Goal: Information Seeking & Learning: Learn about a topic

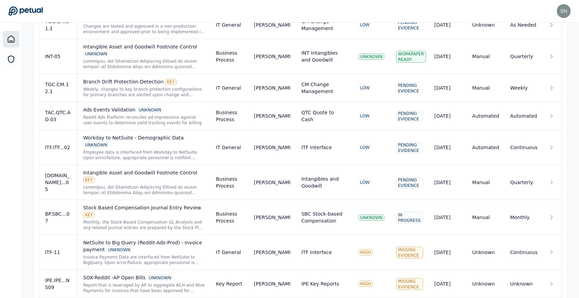
scroll to position [465, 0]
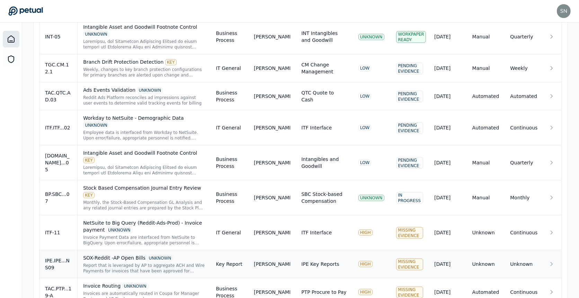
click at [126, 254] on div "SOX-Reddit -AP Open Bills UNKNOWN Report that is leveraged by AP to aggregate A…" at bounding box center [143, 263] width 121 height 19
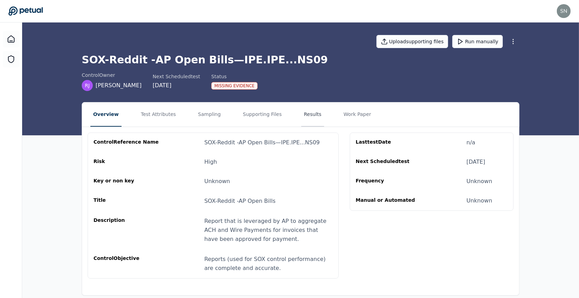
click at [301, 108] on button "Results" at bounding box center [312, 114] width 23 height 24
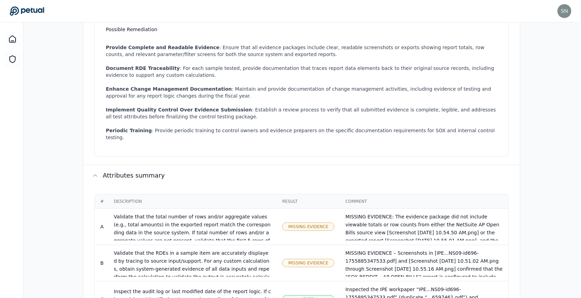
scroll to position [459, 0]
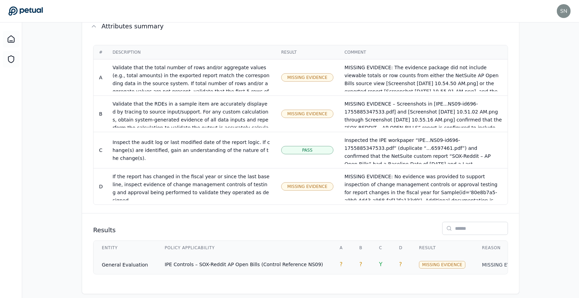
click at [275, 262] on span "IPE Controls – SOX-Reddit AP Open Bills (Control Reference NS09)" at bounding box center [244, 265] width 158 height 6
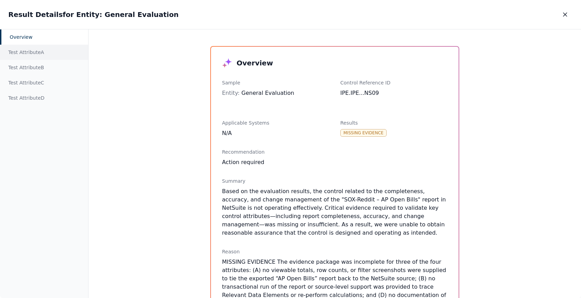
click at [19, 51] on div "Test Attribute A" at bounding box center [44, 52] width 88 height 15
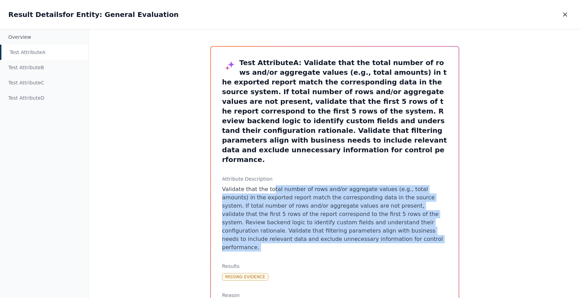
drag, startPoint x: 306, startPoint y: 224, endPoint x: 268, endPoint y: 172, distance: 64.4
click at [268, 172] on div "Test Attribute A : Validate that the total number of rows and/or aggregate valu…" at bounding box center [335, 299] width 248 height 505
click at [268, 185] on p "Validate that the total number of rows and/or aggregate values (e.g., total amo…" at bounding box center [335, 218] width 226 height 66
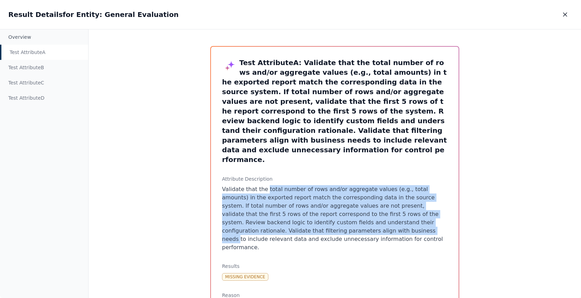
drag, startPoint x: 268, startPoint y: 172, endPoint x: 272, endPoint y: 214, distance: 42.7
click at [272, 214] on p "Validate that the total number of rows and/or aggregate values (e.g., total amo…" at bounding box center [335, 218] width 226 height 66
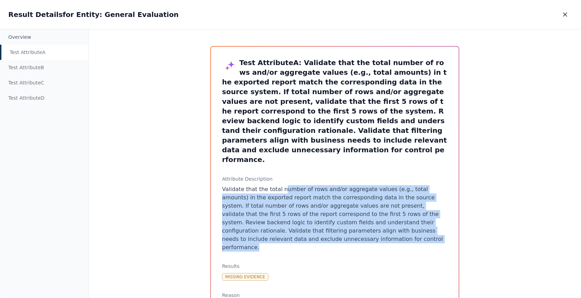
drag, startPoint x: 276, startPoint y: 219, endPoint x: 277, endPoint y: 169, distance: 50.5
click at [277, 185] on p "Validate that the total number of rows and/or aggregate values (e.g., total amo…" at bounding box center [335, 218] width 226 height 66
click at [283, 217] on p "Validate that the total number of rows and/or aggregate values (e.g., total amo…" at bounding box center [335, 218] width 226 height 66
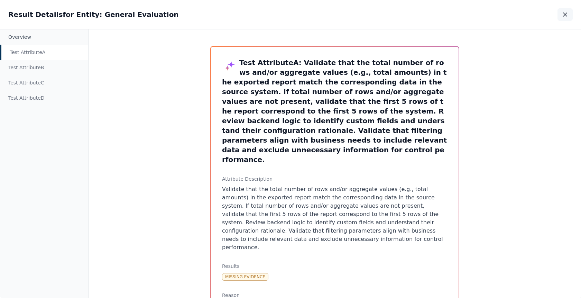
click at [563, 14] on icon "button" at bounding box center [565, 14] width 7 height 7
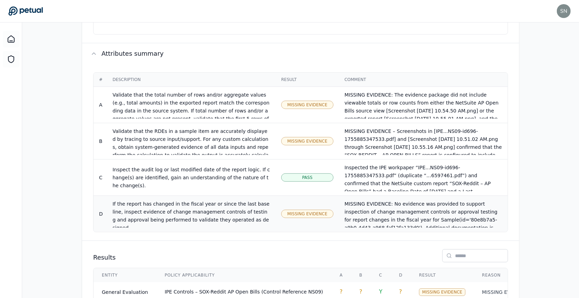
scroll to position [428, 0]
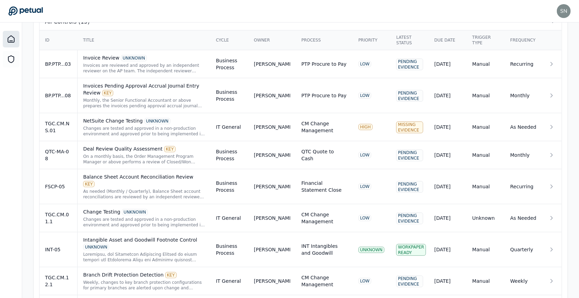
scroll to position [465, 0]
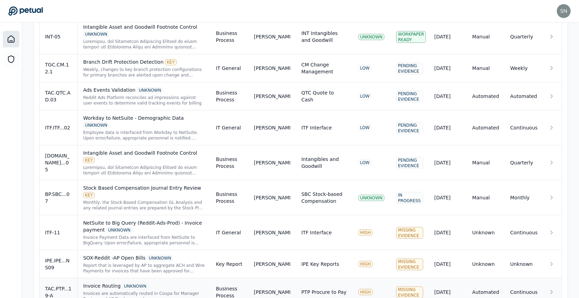
click at [164, 291] on div "Invoices are automatically routed in Coupa for Manager Review and AP Final appr…" at bounding box center [143, 296] width 121 height 11
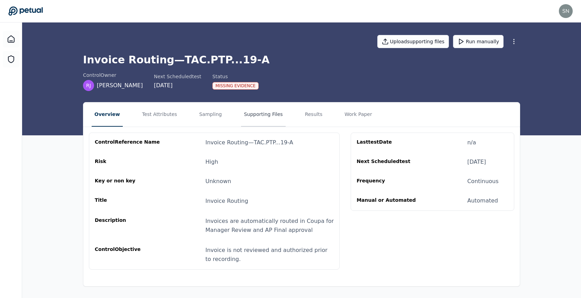
click at [251, 113] on button "Supporting Files" at bounding box center [263, 114] width 44 height 24
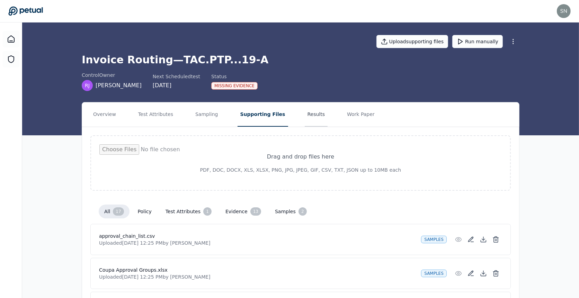
click at [308, 108] on button "Results" at bounding box center [315, 114] width 23 height 24
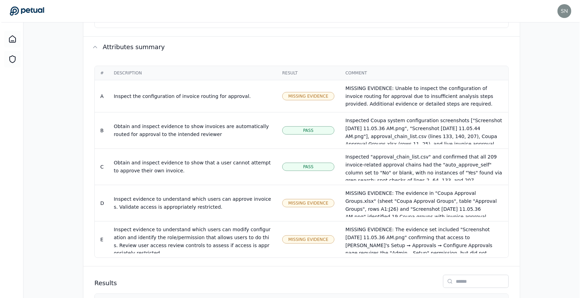
scroll to position [490, 0]
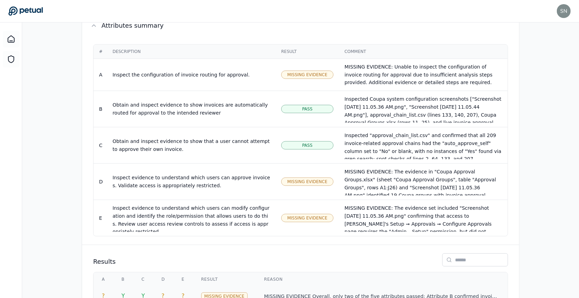
click at [304, 293] on p "MISSING EVIDENCE Overall, only two of the five attributes passed: Attribute B c…" at bounding box center [381, 296] width 235 height 7
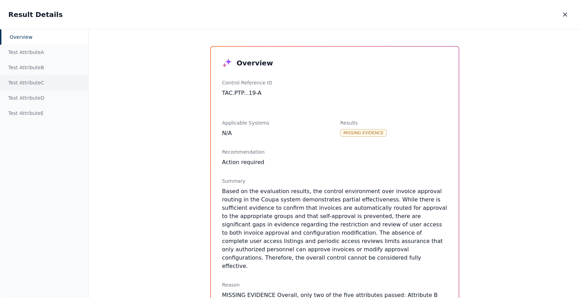
click at [49, 88] on div "Test Attribute C" at bounding box center [44, 82] width 88 height 15
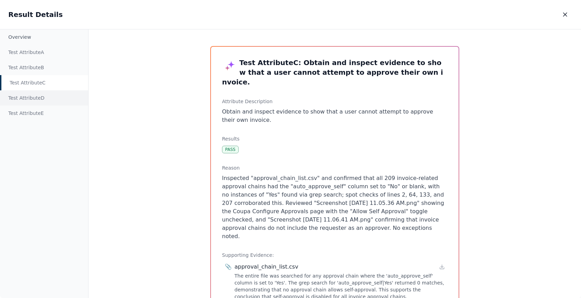
click at [48, 100] on div "Test Attribute D" at bounding box center [44, 97] width 88 height 15
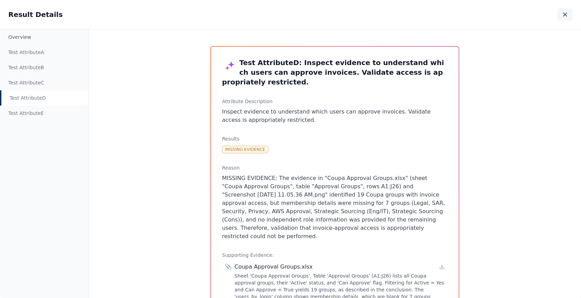
click at [565, 14] on icon "button" at bounding box center [565, 14] width 7 height 7
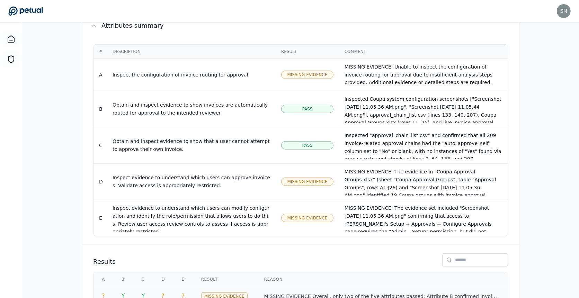
click at [324, 293] on p "MISSING EVIDENCE Overall, only two of the five attributes passed: Attribute B c…" at bounding box center [381, 296] width 235 height 7
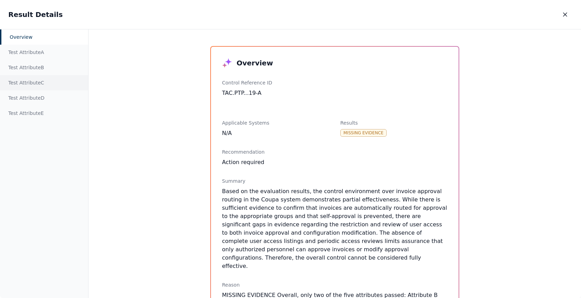
click at [61, 78] on div "Test Attribute C" at bounding box center [44, 82] width 88 height 15
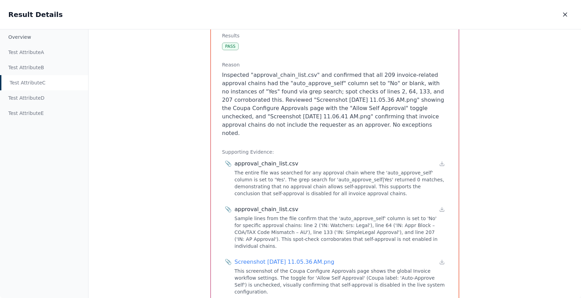
scroll to position [118, 0]
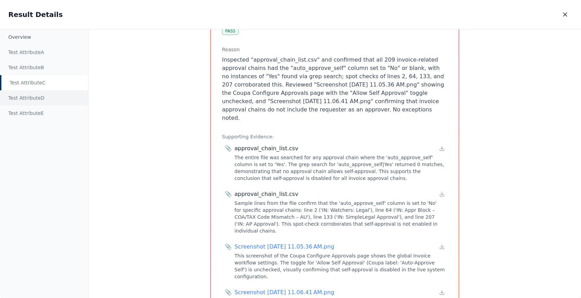
click at [54, 102] on div "Test Attribute D" at bounding box center [44, 97] width 88 height 15
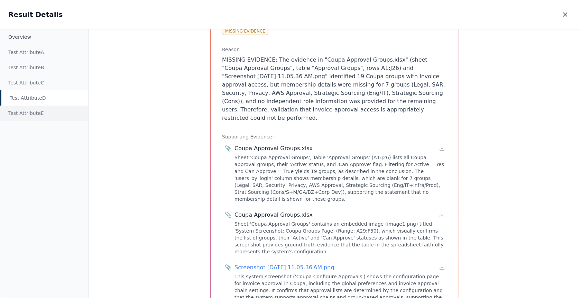
click at [56, 115] on div "Test Attribute E" at bounding box center [44, 113] width 88 height 15
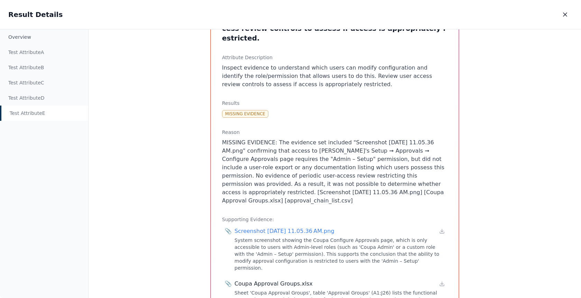
scroll to position [65, 0]
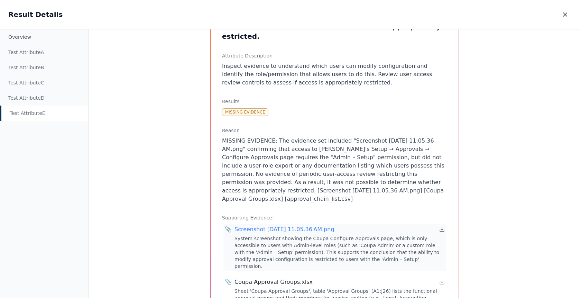
click at [442, 227] on icon at bounding box center [442, 230] width 6 height 6
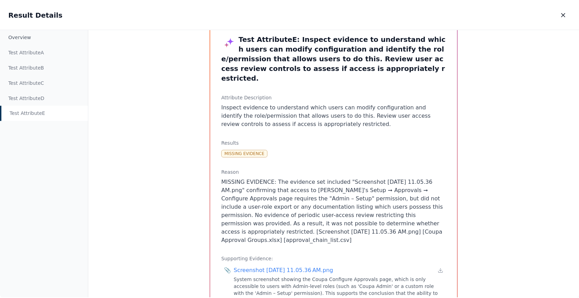
scroll to position [0, 0]
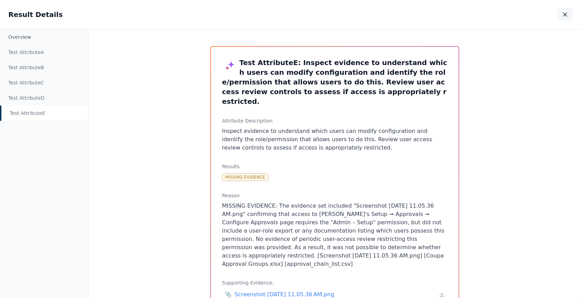
click at [563, 16] on icon "button" at bounding box center [565, 14] width 7 height 7
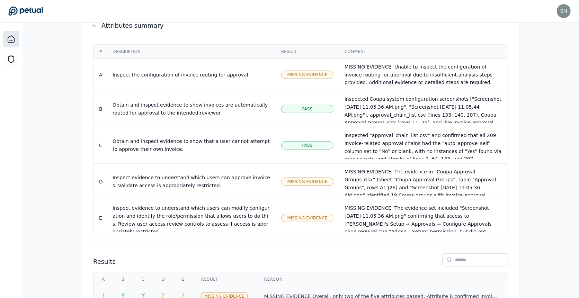
click at [12, 43] on icon at bounding box center [11, 39] width 8 height 8
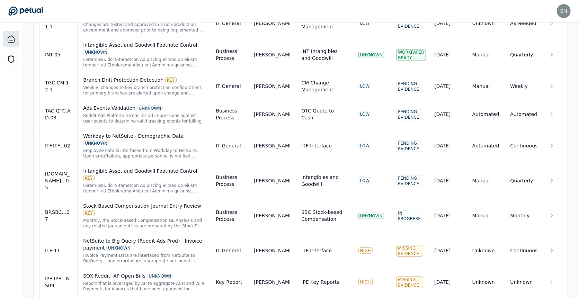
scroll to position [465, 0]
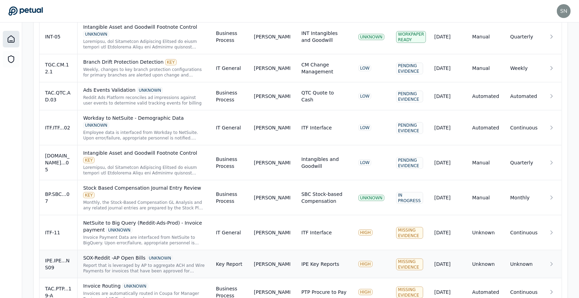
click at [127, 263] on div "Report that is leveraged by AP to aggregate ACH and Wire Payments for invoices …" at bounding box center [143, 268] width 121 height 11
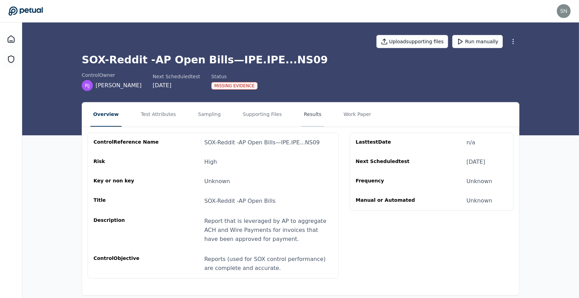
click at [301, 116] on button "Results" at bounding box center [312, 114] width 23 height 24
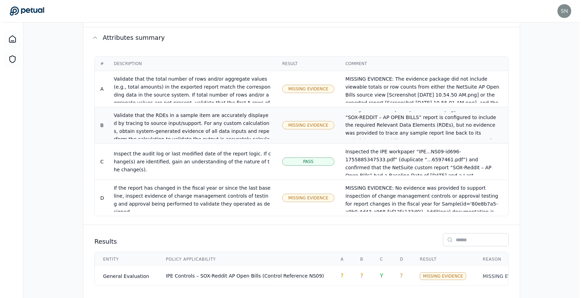
scroll to position [27, 0]
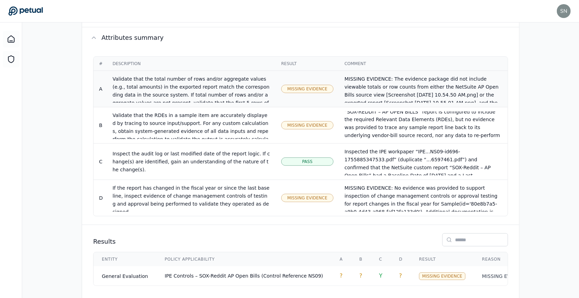
click at [283, 91] on td "Missing Evidence" at bounding box center [306, 89] width 63 height 36
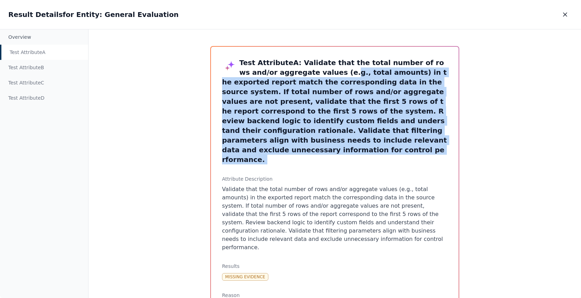
drag, startPoint x: 320, startPoint y: 146, endPoint x: 292, endPoint y: 72, distance: 79.5
click at [292, 72] on div "Test Attribute A : Validate that the total number of rows and/or aggregate valu…" at bounding box center [335, 299] width 248 height 505
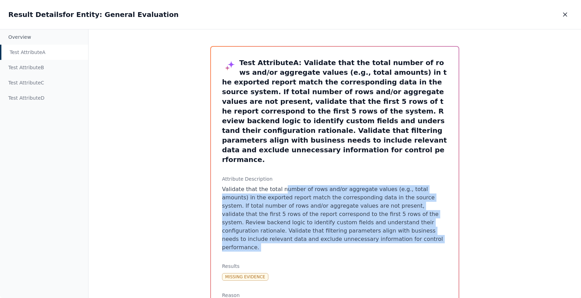
drag, startPoint x: 295, startPoint y: 226, endPoint x: 278, endPoint y: 168, distance: 60.4
click at [278, 168] on div "Test Attribute A : Validate that the total number of rows and/or aggregate valu…" at bounding box center [335, 299] width 248 height 505
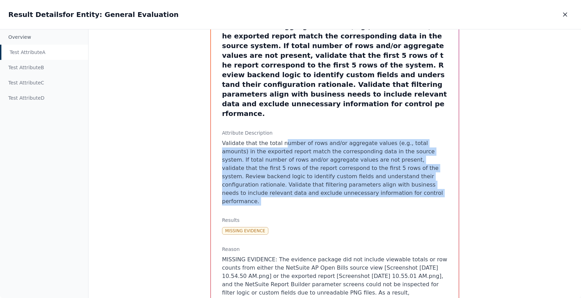
scroll to position [52, 0]
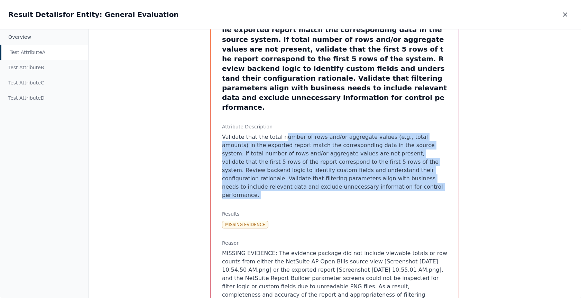
click at [291, 169] on p "Validate that the total number of rows and/or aggregate values (e.g., total amo…" at bounding box center [335, 166] width 226 height 66
drag, startPoint x: 291, startPoint y: 169, endPoint x: 273, endPoint y: 112, distance: 59.4
click at [273, 123] on div "Attribute Description Validate that the total number of rows and/or aggregate v…" at bounding box center [335, 161] width 226 height 76
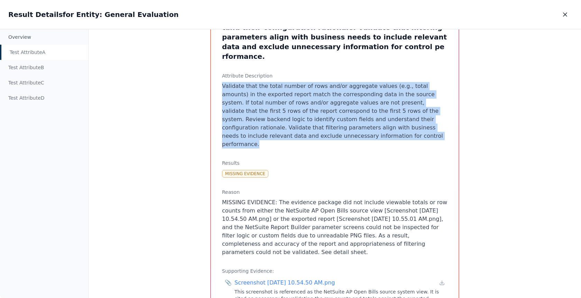
scroll to position [106, 0]
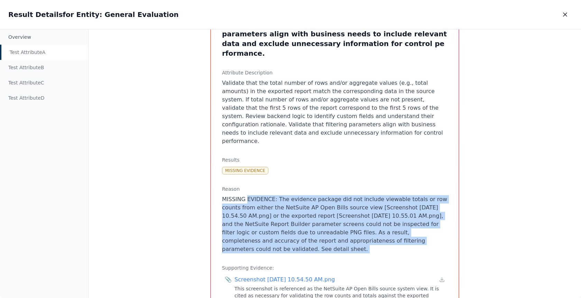
drag, startPoint x: 307, startPoint y: 228, endPoint x: 245, endPoint y: 172, distance: 84.0
click at [245, 172] on div "Test Attribute A : Validate that the total number of rows and/or aggregate valu…" at bounding box center [335, 192] width 248 height 505
click at [245, 195] on p "MISSING EVIDENCE: The evidence package did not include viewable totals or row c…" at bounding box center [335, 224] width 226 height 58
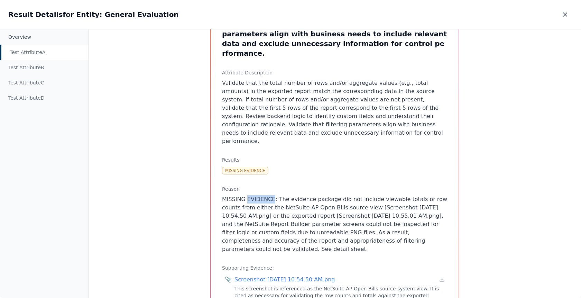
click at [245, 195] on p "MISSING EVIDENCE: The evidence package did not include viewable totals or row c…" at bounding box center [335, 224] width 226 height 58
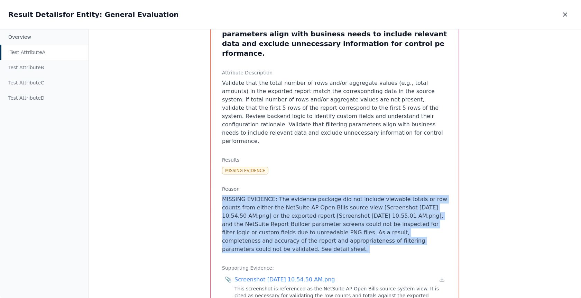
click at [245, 195] on p "MISSING EVIDENCE: The evidence package did not include viewable totals or row c…" at bounding box center [335, 224] width 226 height 58
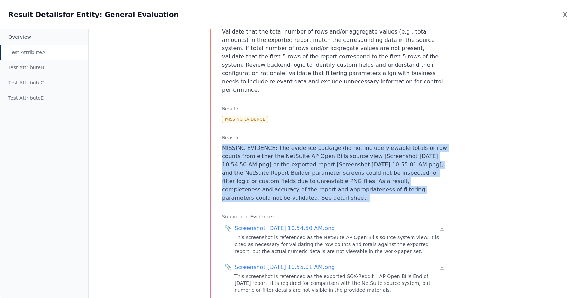
scroll to position [163, 0]
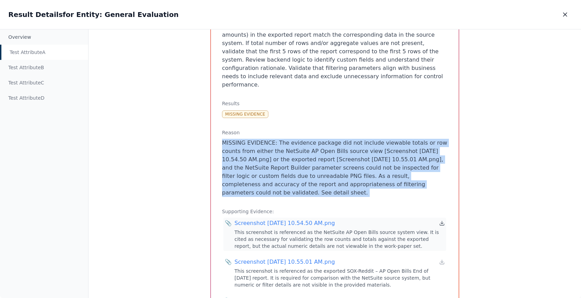
click at [439, 220] on icon at bounding box center [442, 223] width 6 height 6
click at [439, 259] on icon at bounding box center [442, 262] width 6 height 6
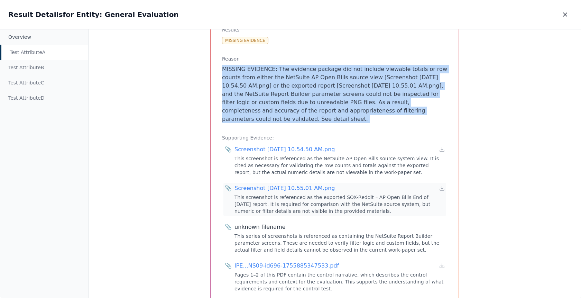
scroll to position [246, 0]
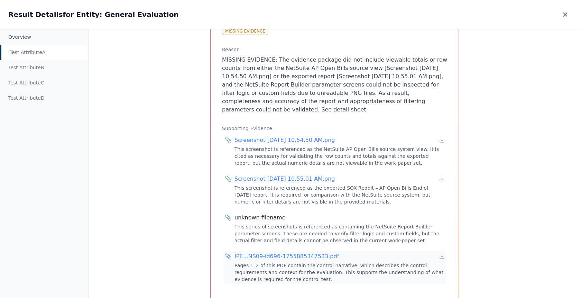
click at [437, 252] on div "IPE...NS09-id696-1755885347533.pdf" at bounding box center [340, 256] width 210 height 8
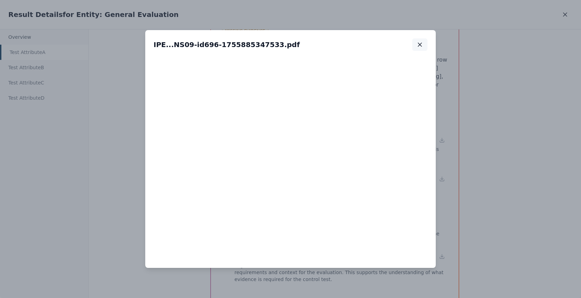
click at [423, 44] on icon "button" at bounding box center [420, 44] width 7 height 7
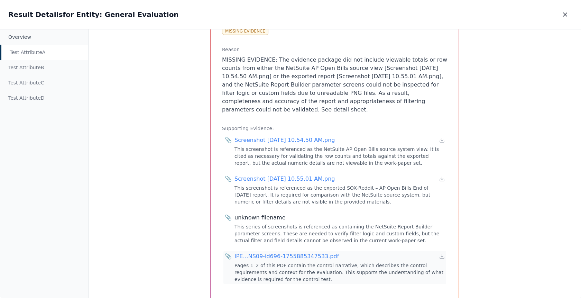
click at [293, 252] on div "IPE...NS09-id696-1755885347533.pdf" at bounding box center [287, 256] width 104 height 8
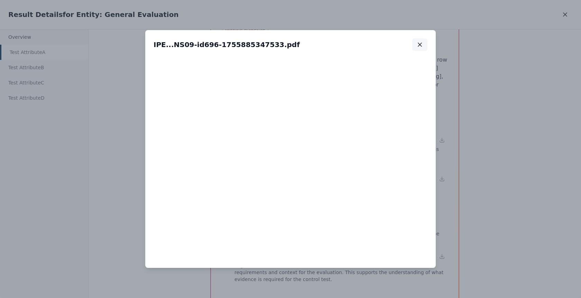
click at [418, 46] on icon "button" at bounding box center [420, 44] width 7 height 7
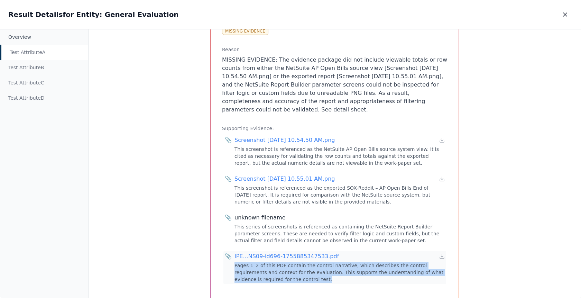
drag, startPoint x: 293, startPoint y: 254, endPoint x: 232, endPoint y: 237, distance: 63.7
click at [235, 262] on div "Pages 1–2 of this PDF contain the control narrative, which describes the contro…" at bounding box center [340, 272] width 210 height 21
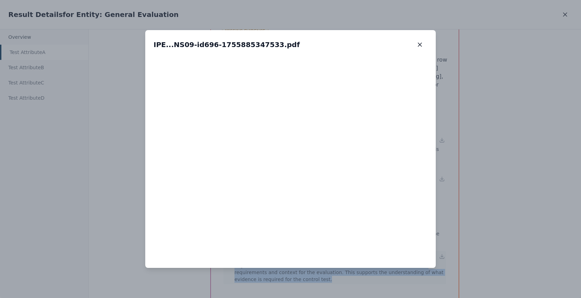
copy div "Pages 1–2 of this PDF contain the control narrative, which describes the contro…"
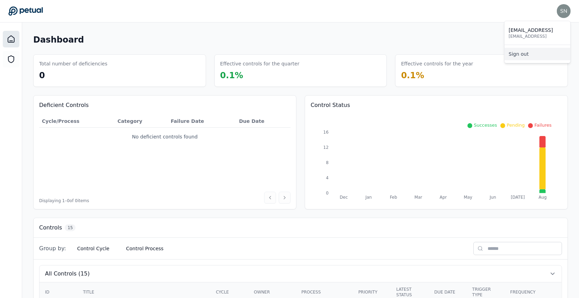
click at [541, 53] on link "Sign out" at bounding box center [537, 54] width 66 height 12
